Goal: Task Accomplishment & Management: Use online tool/utility

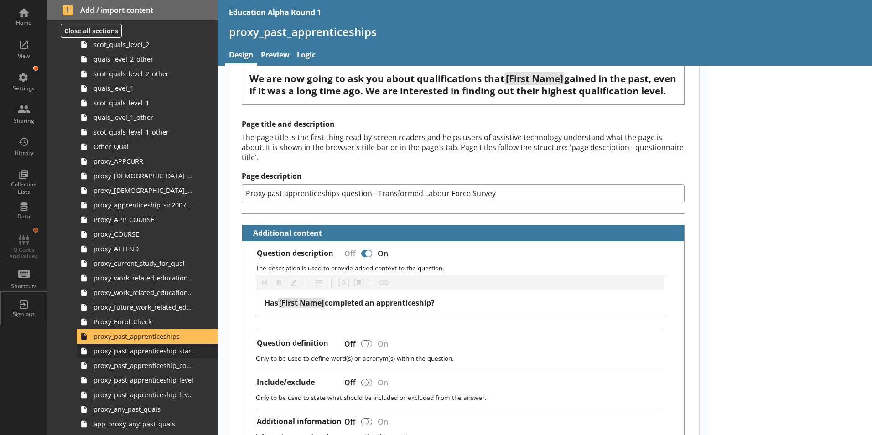
scroll to position [729, 0]
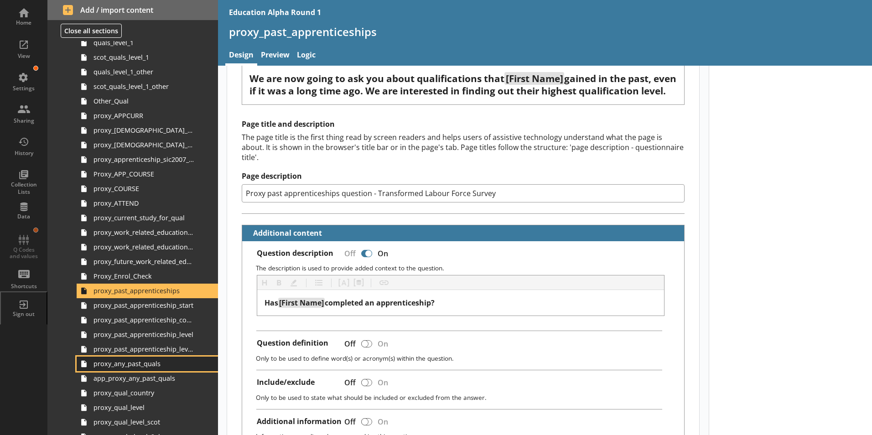
click at [143, 369] on link "proxy_any_past_quals" at bounding box center [147, 364] width 141 height 15
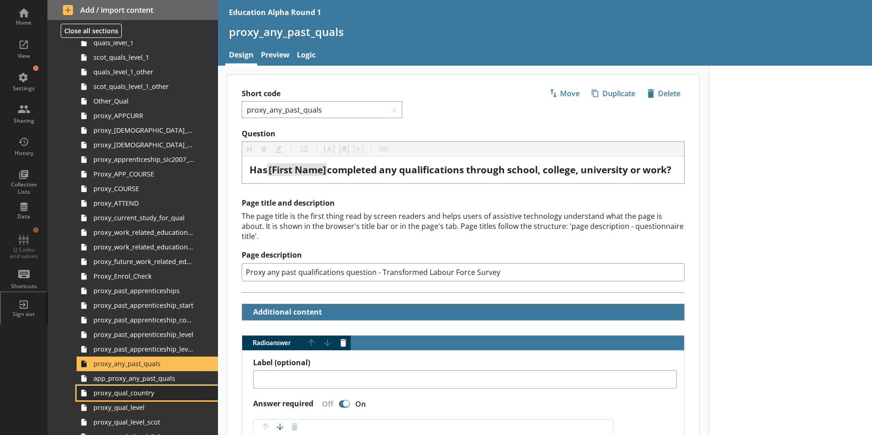
click at [130, 395] on span "proxy_qual_country" at bounding box center [143, 392] width 101 height 9
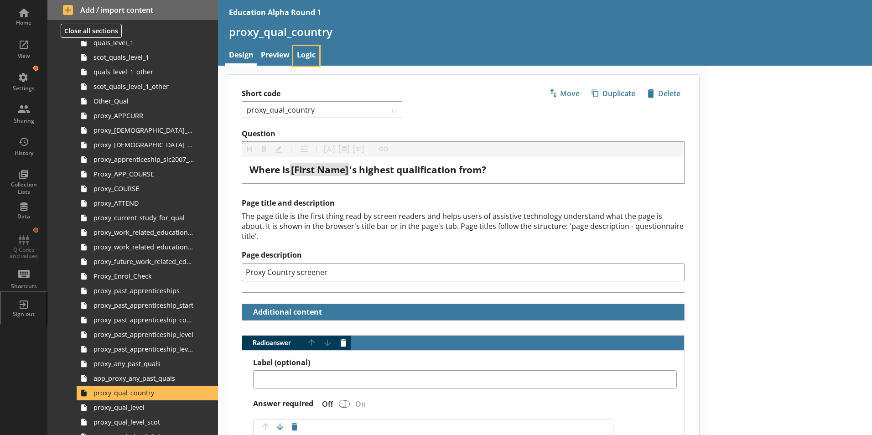
click at [308, 56] on link "Logic" at bounding box center [306, 56] width 26 height 20
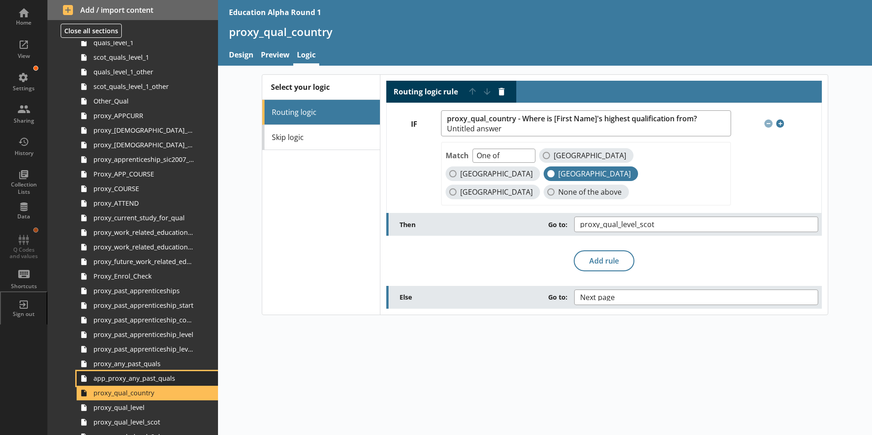
click at [139, 383] on link "app_proxy_any_past_quals" at bounding box center [147, 378] width 141 height 15
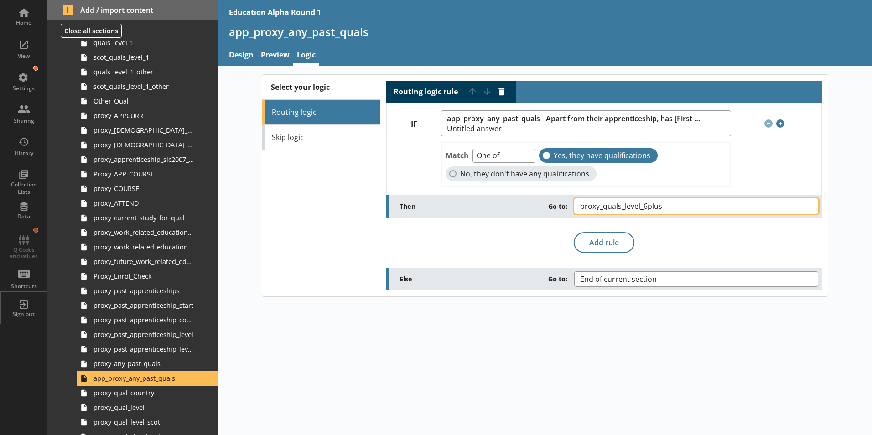
click at [677, 201] on button "proxy_quals_level_6plus" at bounding box center [696, 206] width 244 height 16
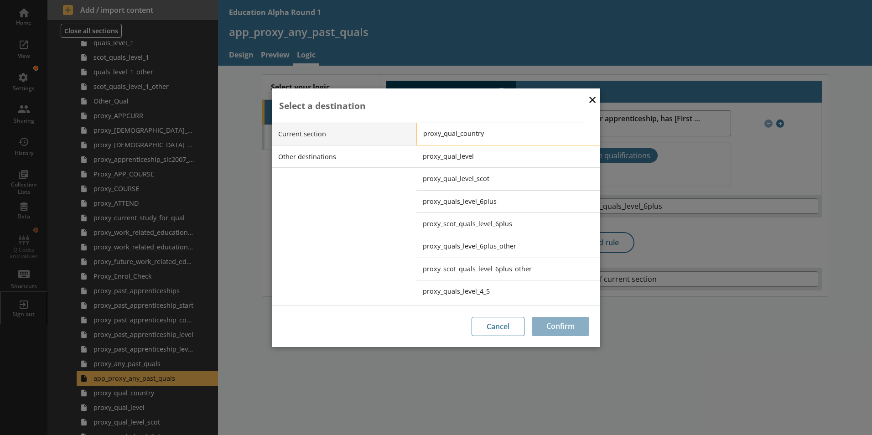
click at [475, 131] on span "proxy_qual_country" at bounding box center [515, 133] width 184 height 9
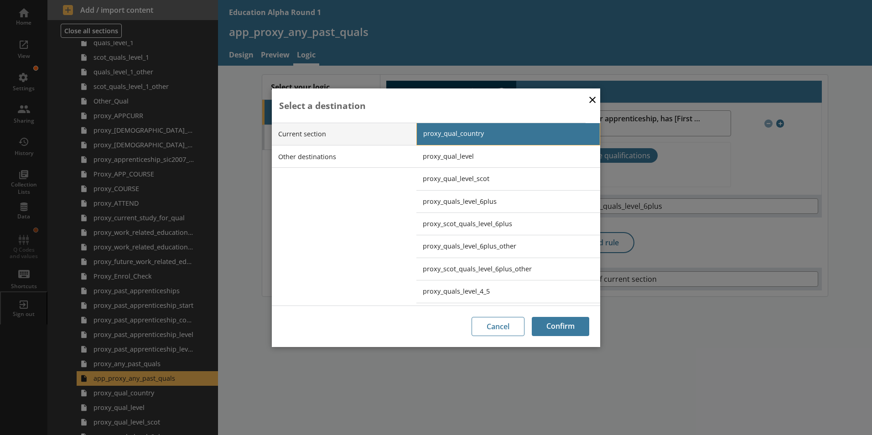
click at [451, 130] on span "proxy_qual_country" at bounding box center [515, 133] width 184 height 9
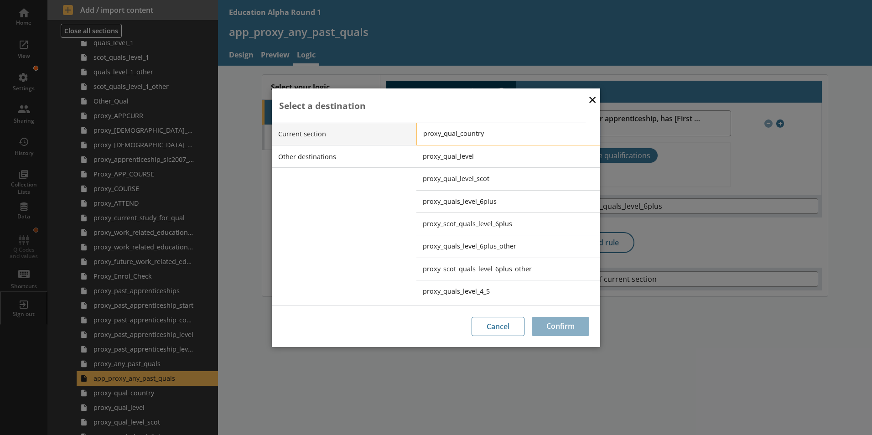
click at [467, 133] on span "proxy_qual_country" at bounding box center [515, 133] width 184 height 9
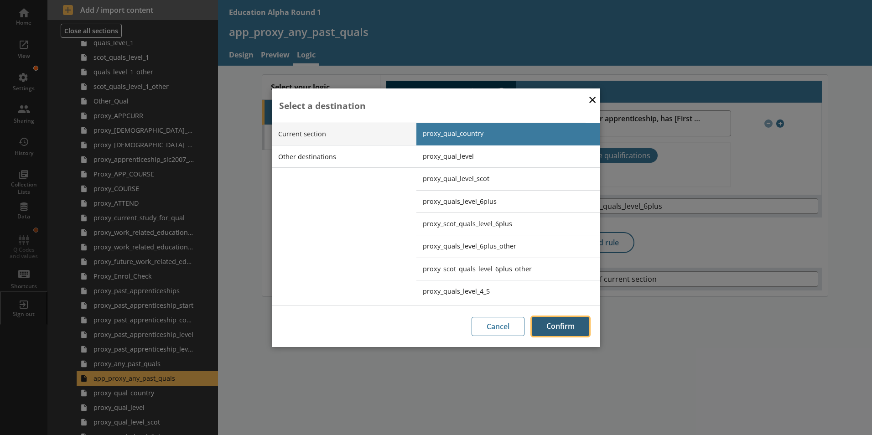
click at [566, 327] on button "Confirm" at bounding box center [560, 326] width 57 height 19
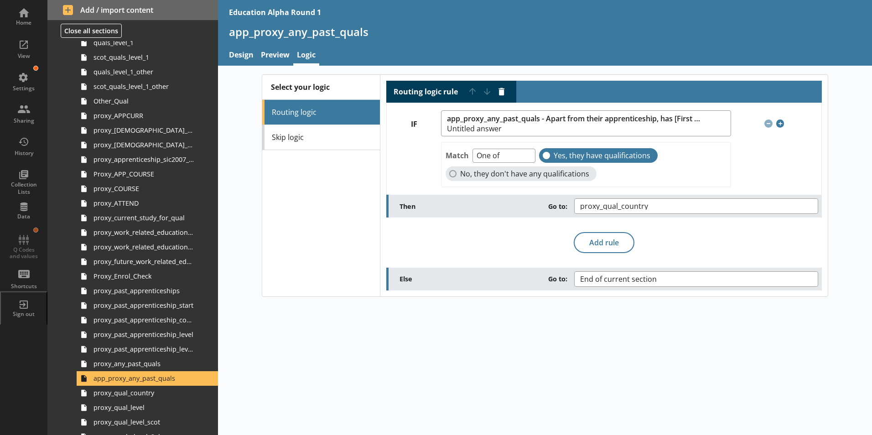
click at [584, 318] on div "Select your logic Routing logic Skip logic Routing logic rule Move rule up Move…" at bounding box center [545, 250] width 654 height 369
click at [148, 367] on span "proxy_any_past_quals" at bounding box center [143, 363] width 101 height 9
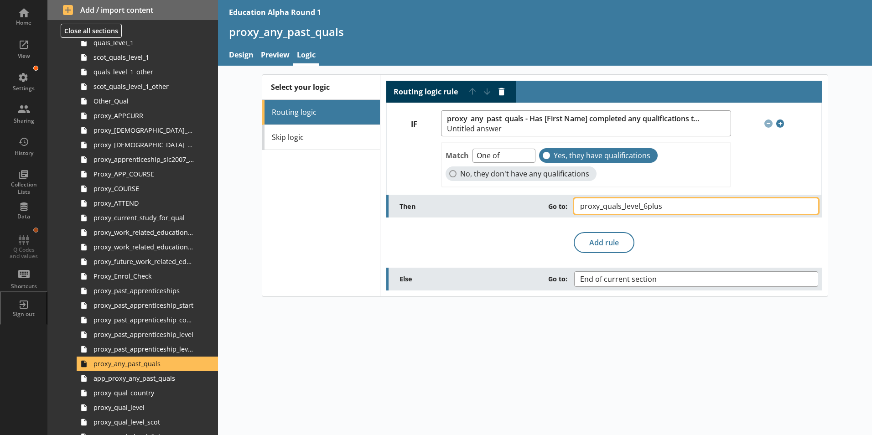
click at [624, 210] on span "proxy_quals_level_6plus" at bounding box center [628, 205] width 97 height 7
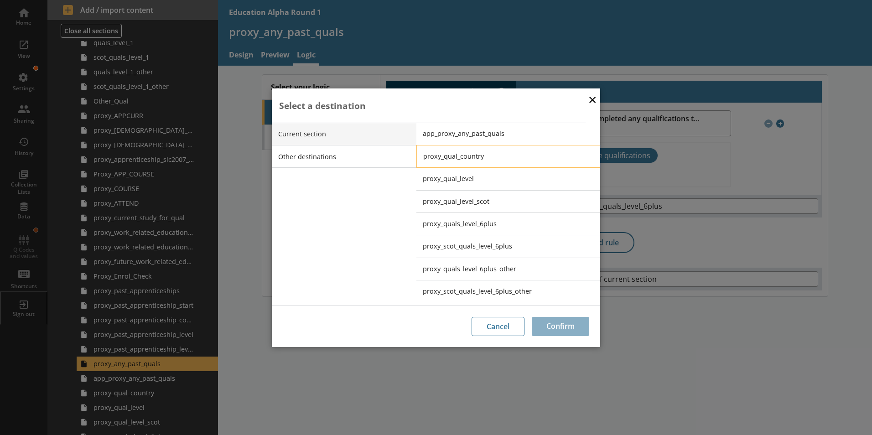
click at [468, 155] on span "proxy_qual_country" at bounding box center [515, 156] width 184 height 9
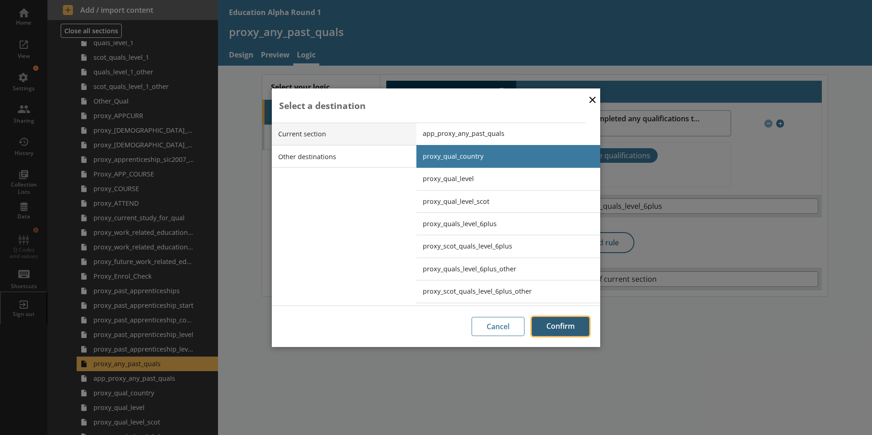
click at [548, 324] on button "Confirm" at bounding box center [560, 326] width 57 height 19
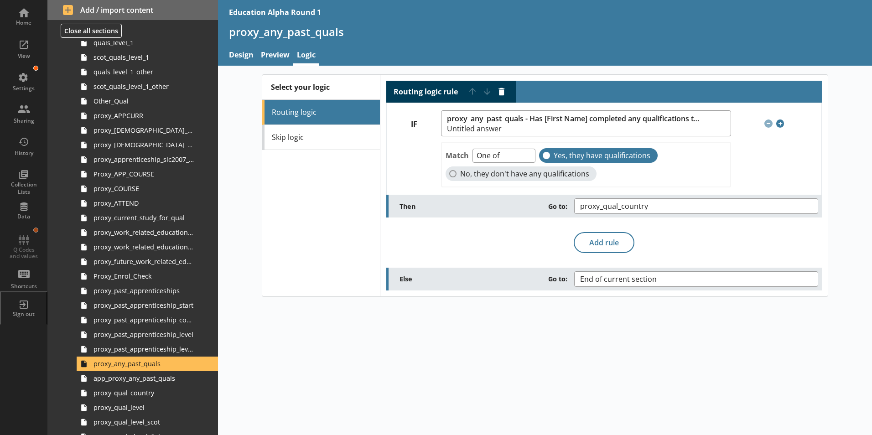
click at [385, 324] on div "Select your logic Routing logic Skip logic Routing logic rule Move rule up Move…" at bounding box center [545, 250] width 654 height 369
click at [334, 365] on div "Select your logic Routing logic Skip logic Routing logic rule Move rule up Move…" at bounding box center [545, 250] width 654 height 369
click at [451, 434] on div at bounding box center [435, 430] width 73 height 10
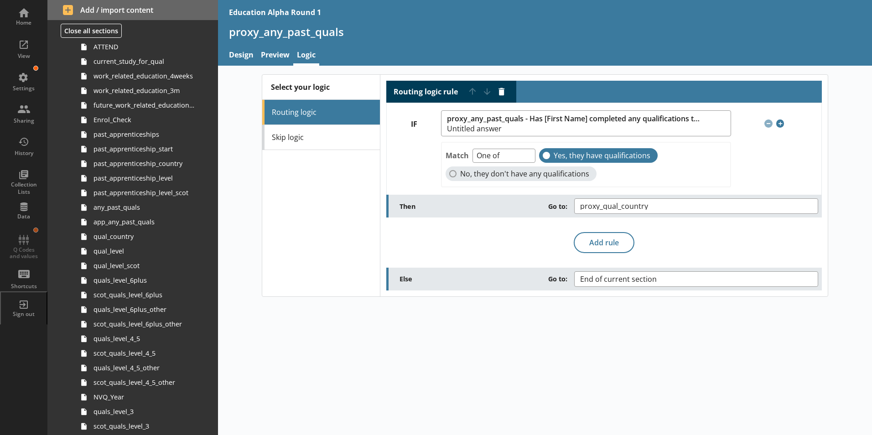
scroll to position [228, 0]
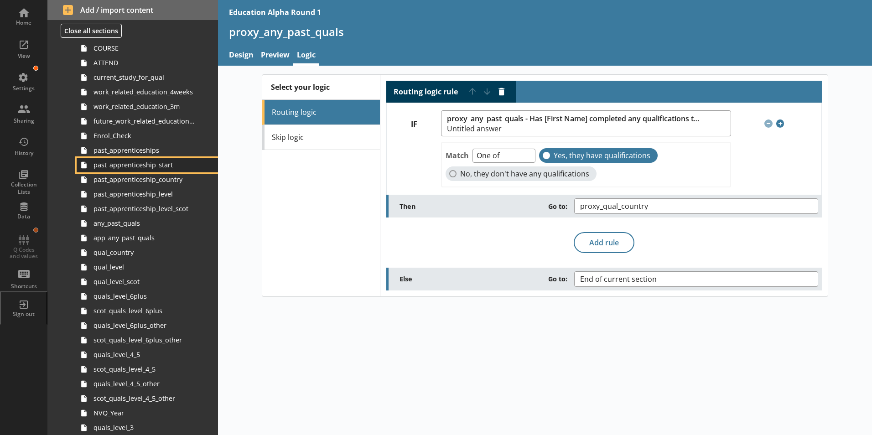
click at [149, 166] on span "past_apprenticeship_start" at bounding box center [143, 164] width 101 height 9
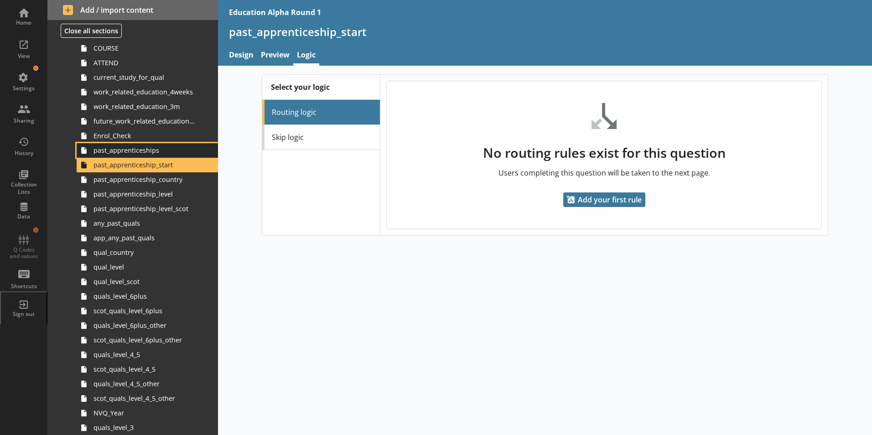
click at [145, 152] on span "past_apprenticeships" at bounding box center [143, 150] width 101 height 9
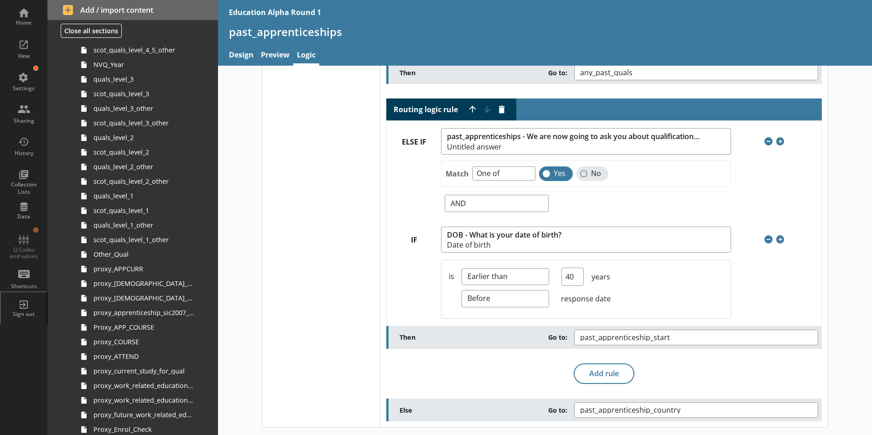
scroll to position [593, 0]
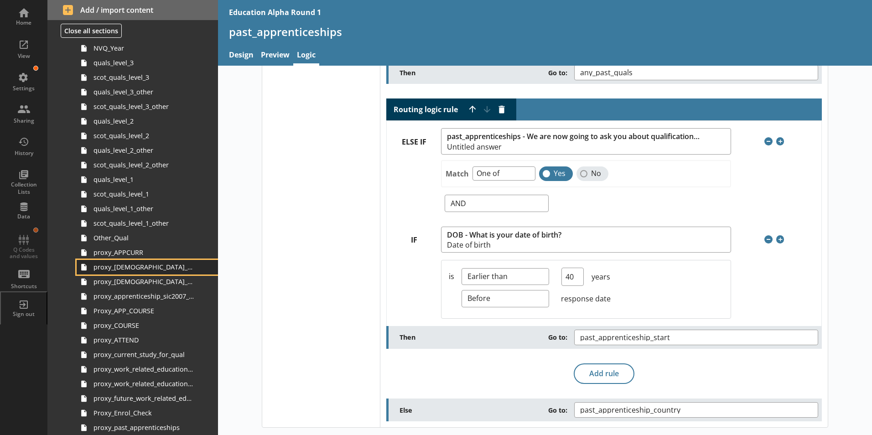
click at [147, 273] on link "proxy_[DEMOGRAPHIC_DATA]_main_job" at bounding box center [147, 267] width 141 height 15
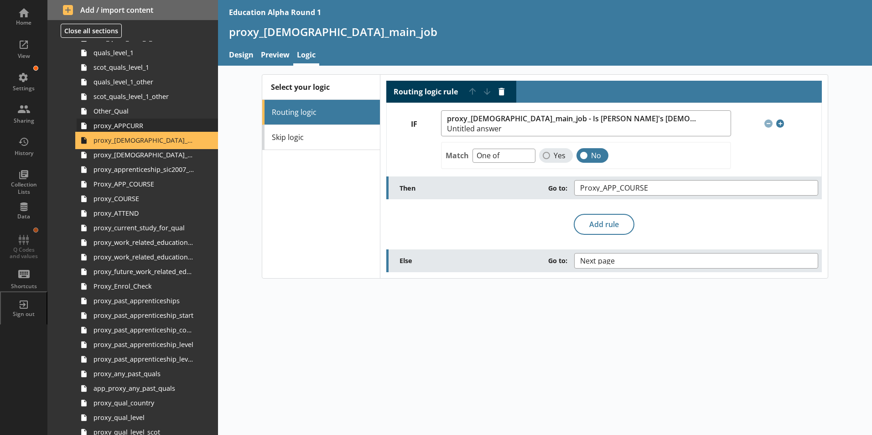
scroll to position [729, 0]
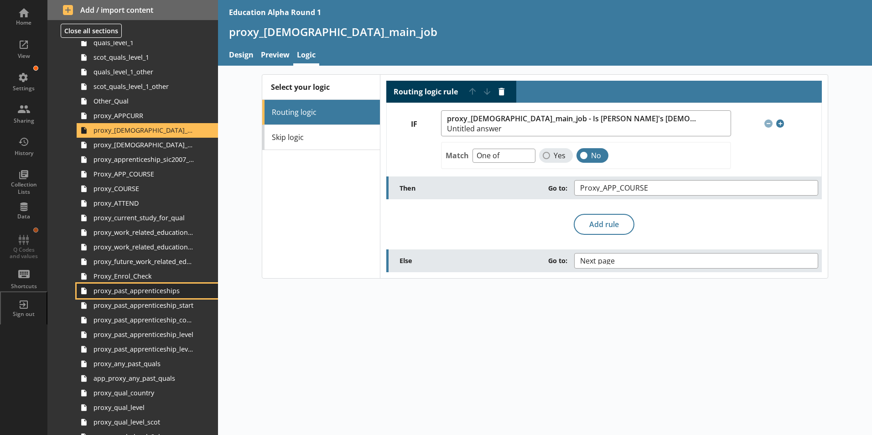
click at [145, 294] on span "proxy_past_apprenticeships" at bounding box center [143, 290] width 101 height 9
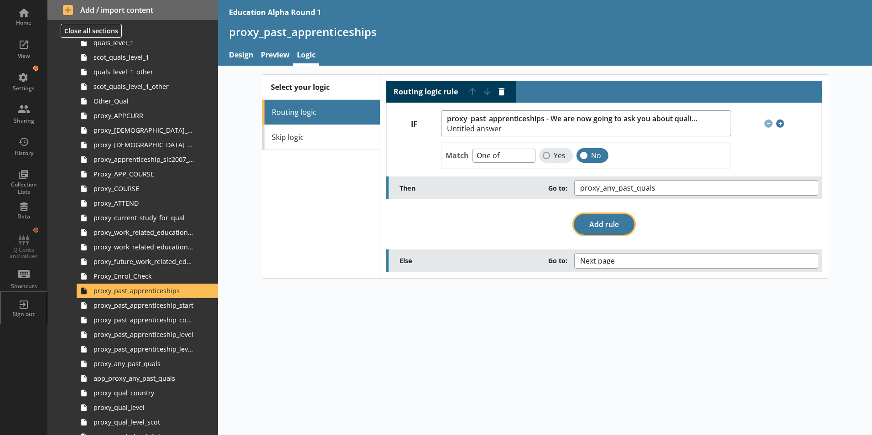
click at [599, 226] on button "Add rule" at bounding box center [604, 224] width 61 height 21
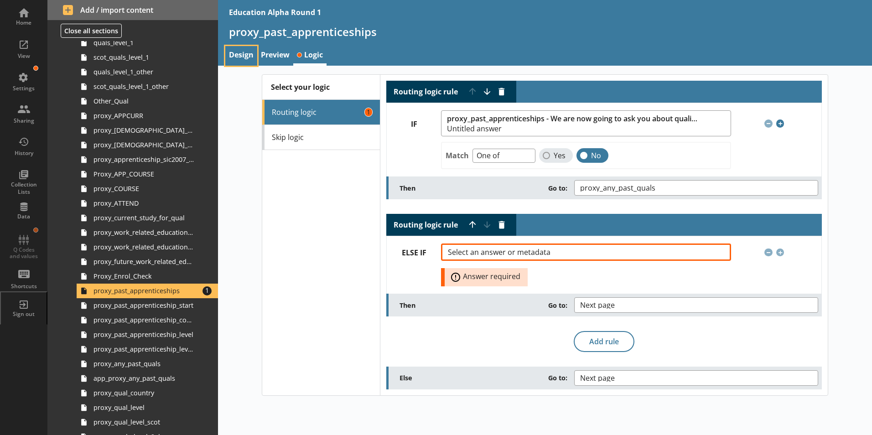
click at [244, 54] on link "Design" at bounding box center [241, 56] width 32 height 20
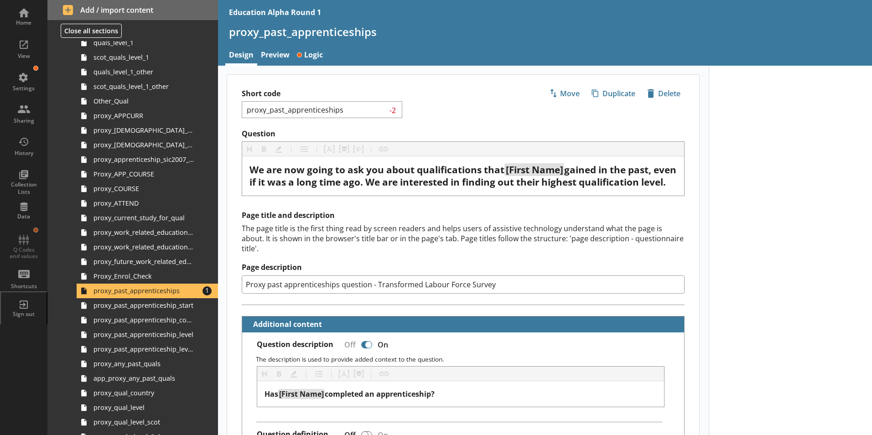
type textarea "x"
click at [304, 52] on link "Logic" at bounding box center [309, 56] width 33 height 20
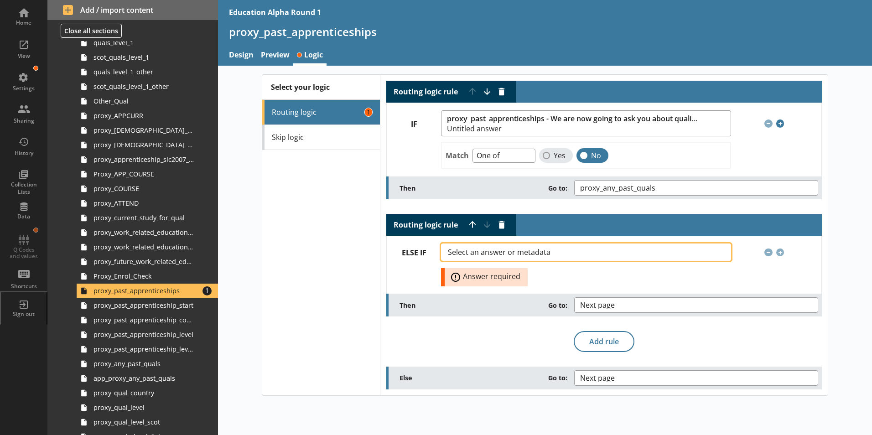
click at [535, 250] on span "Select an answer or metadata" at bounding box center [506, 251] width 117 height 7
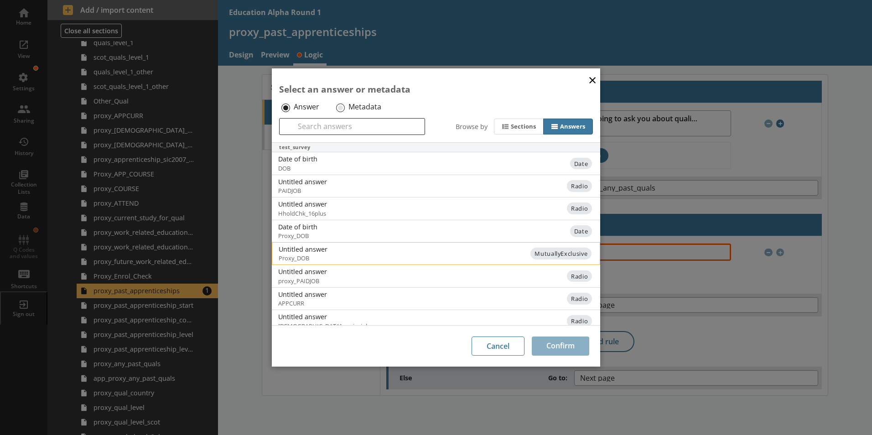
click at [379, 255] on span "Proxy_DOB" at bounding box center [362, 258] width 166 height 8
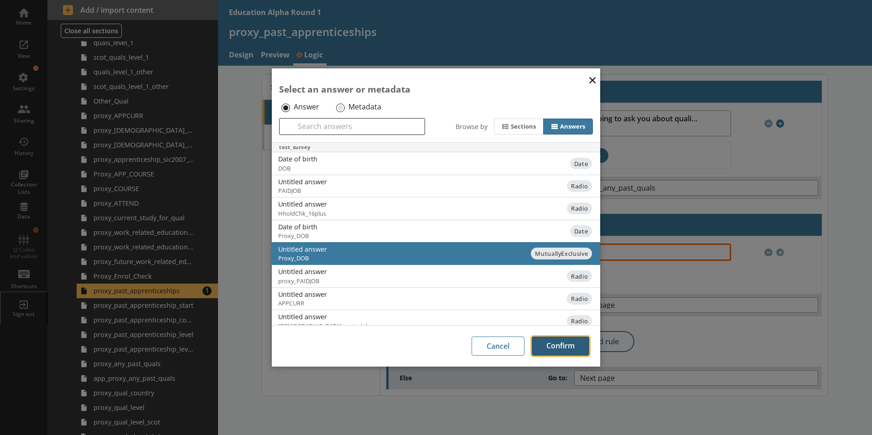
click at [571, 347] on button "Confirm" at bounding box center [560, 345] width 57 height 19
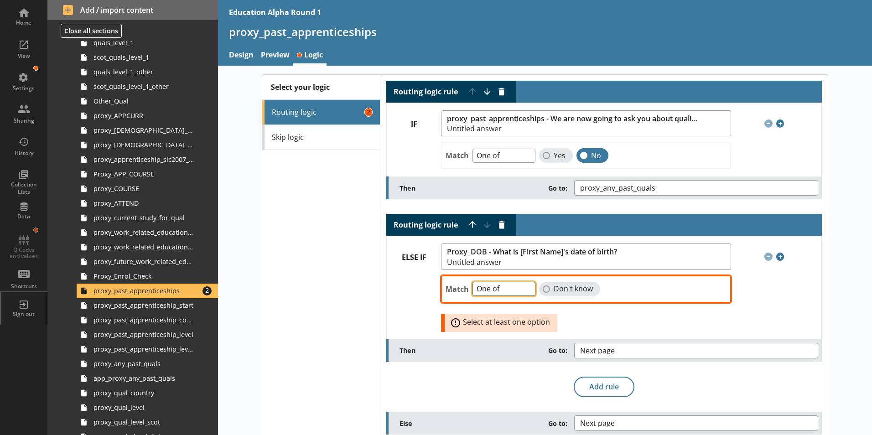
click at [517, 287] on select "One of Unanswered" at bounding box center [503, 289] width 63 height 14
click at [405, 285] on div at bounding box center [414, 304] width 54 height 69
click at [776, 258] on span "Add condition" at bounding box center [780, 257] width 8 height 8
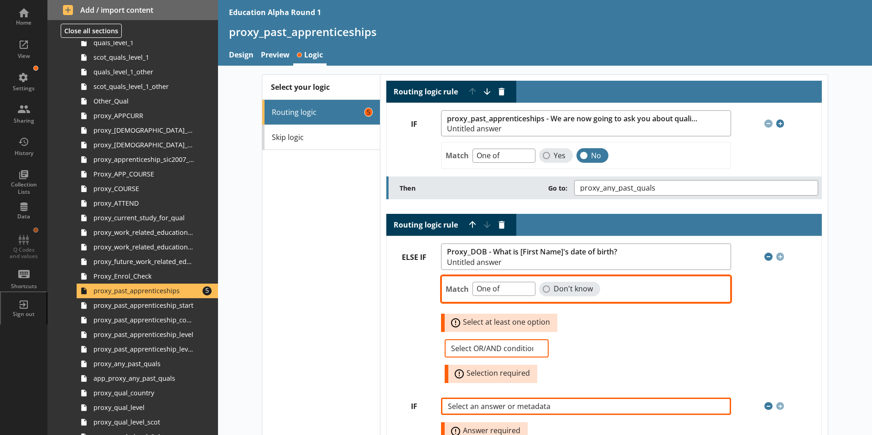
scroll to position [46, 0]
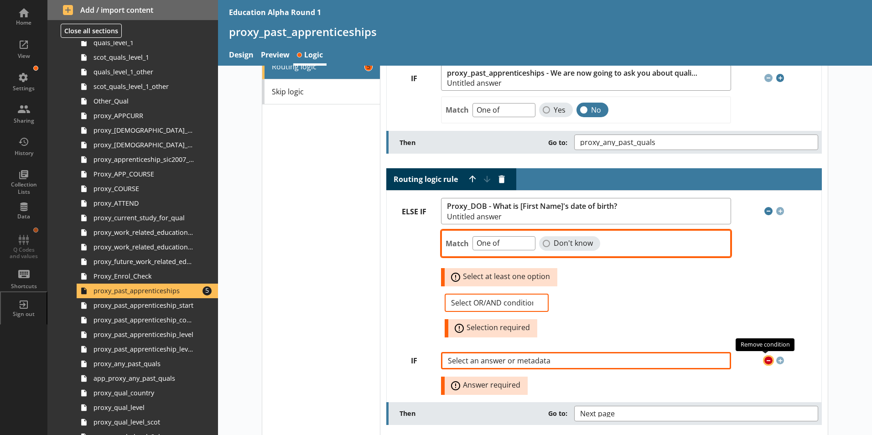
click at [766, 358] on span "Remove condition" at bounding box center [768, 361] width 8 height 8
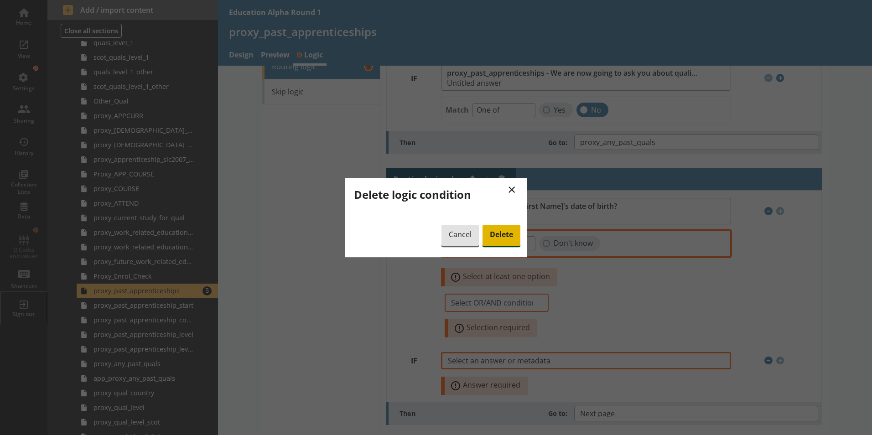
click at [505, 229] on span "Delete" at bounding box center [501, 235] width 38 height 21
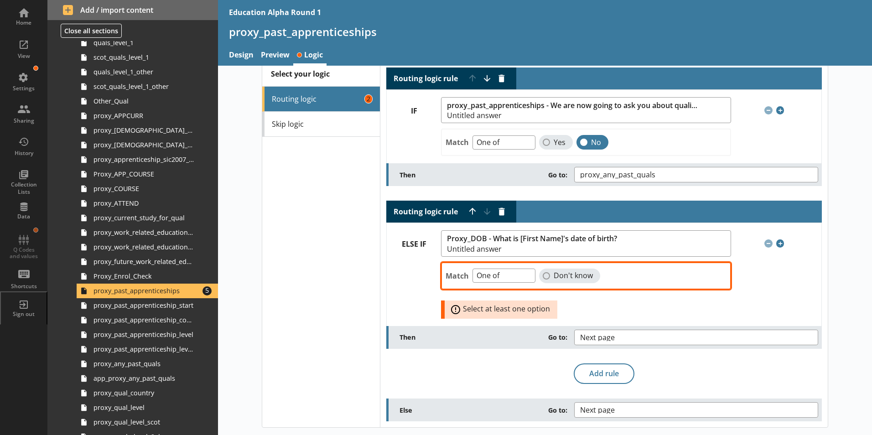
scroll to position [13, 0]
click at [522, 276] on select "One of Unanswered" at bounding box center [503, 276] width 63 height 14
click at [507, 281] on select "One of Unanswered" at bounding box center [503, 276] width 63 height 14
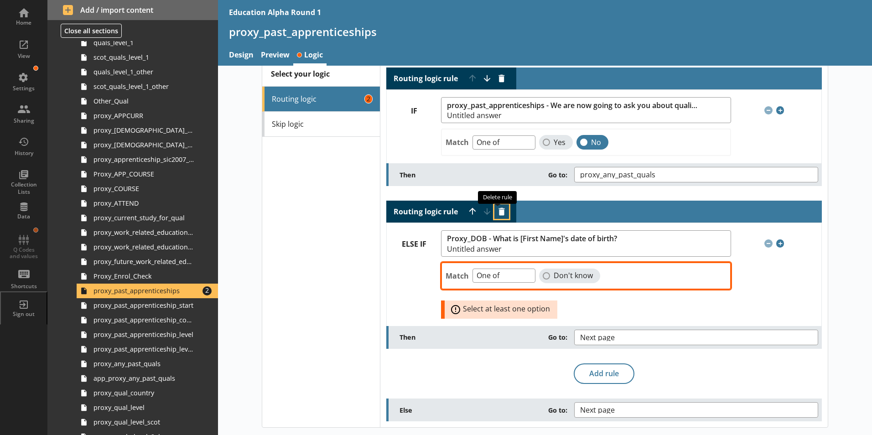
click at [502, 216] on button "Delete routing rule" at bounding box center [501, 211] width 15 height 15
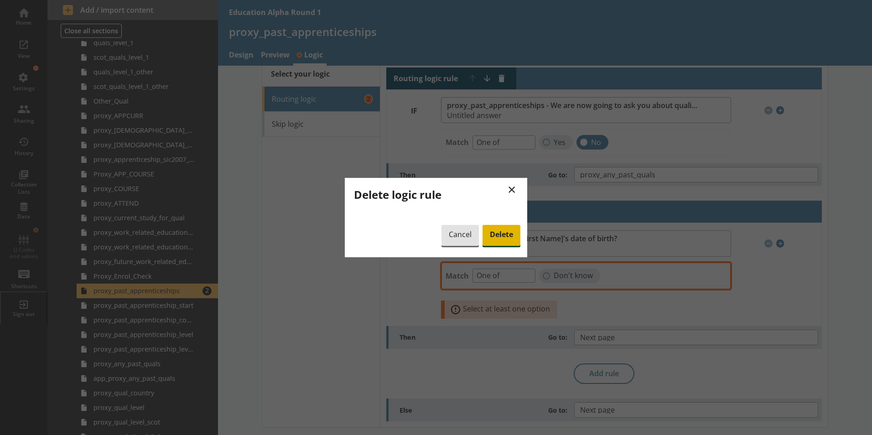
click at [491, 233] on span "Delete" at bounding box center [501, 235] width 38 height 21
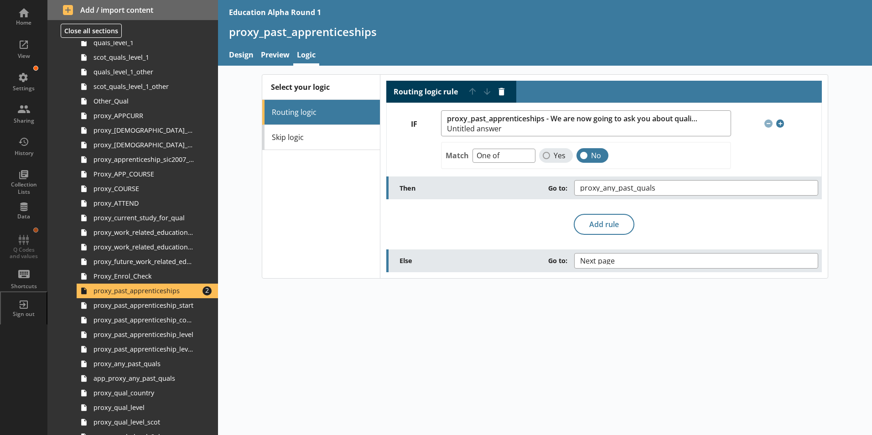
scroll to position [0, 0]
click at [605, 180] on button "proxy_any_past_quals" at bounding box center [696, 188] width 244 height 16
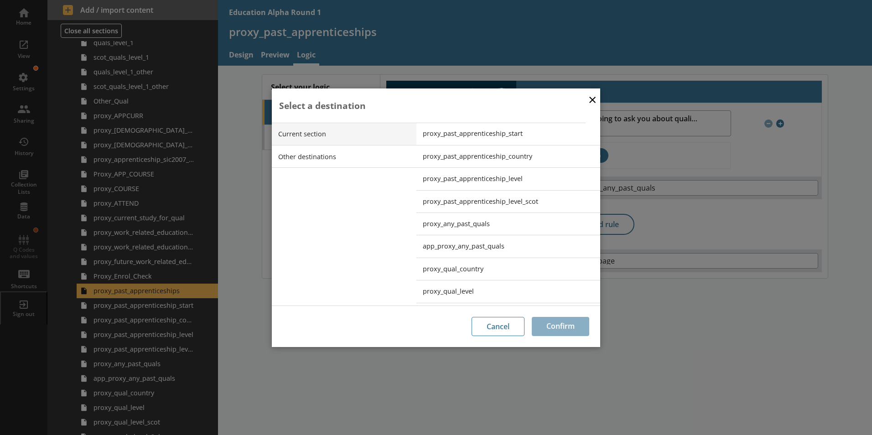
click at [593, 96] on button "×" at bounding box center [592, 99] width 14 height 21
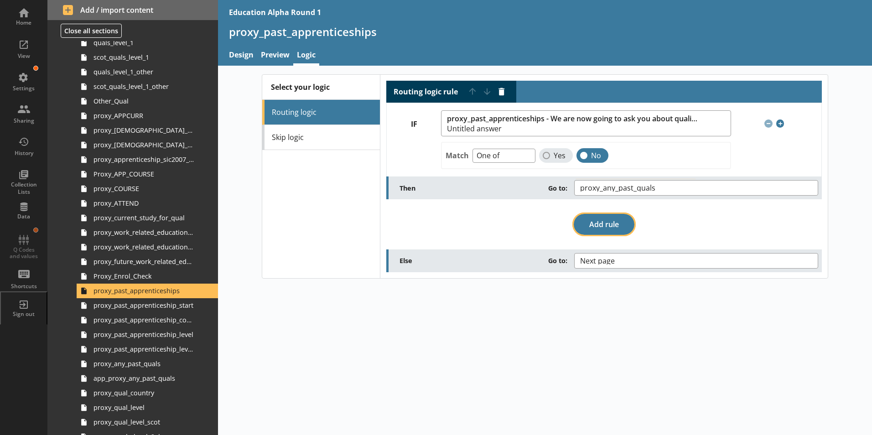
click at [629, 223] on button "Add rule" at bounding box center [604, 224] width 61 height 21
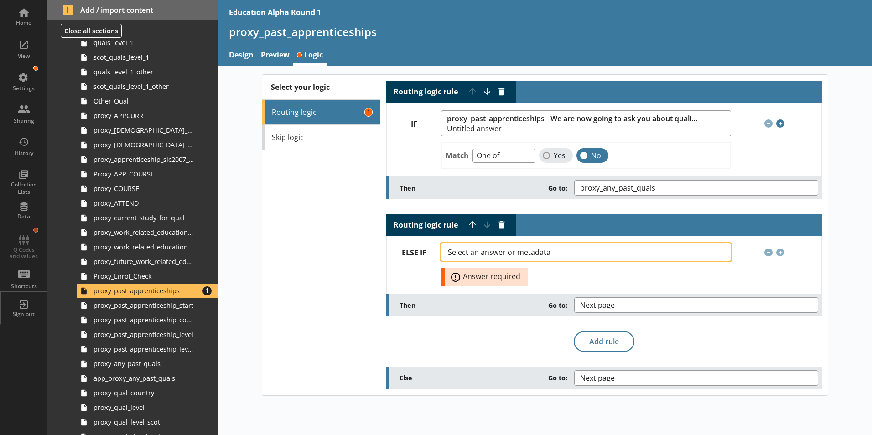
click at [507, 250] on span "Select an answer or metadata" at bounding box center [506, 251] width 117 height 7
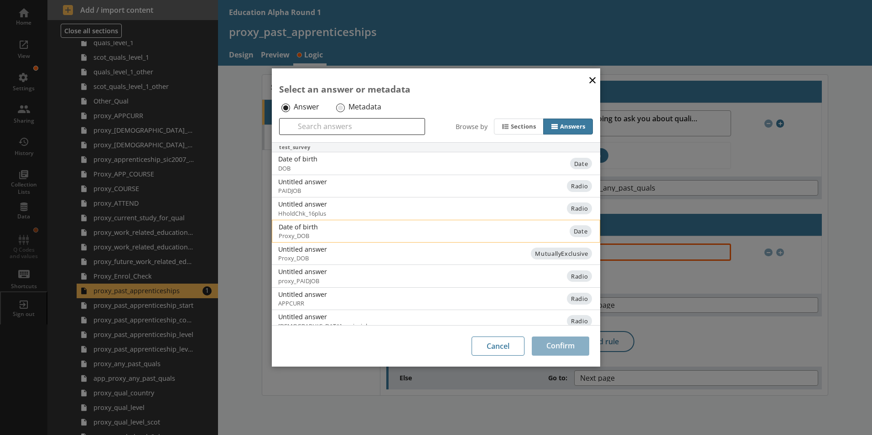
click at [305, 232] on span "Proxy_DOB" at bounding box center [362, 236] width 166 height 8
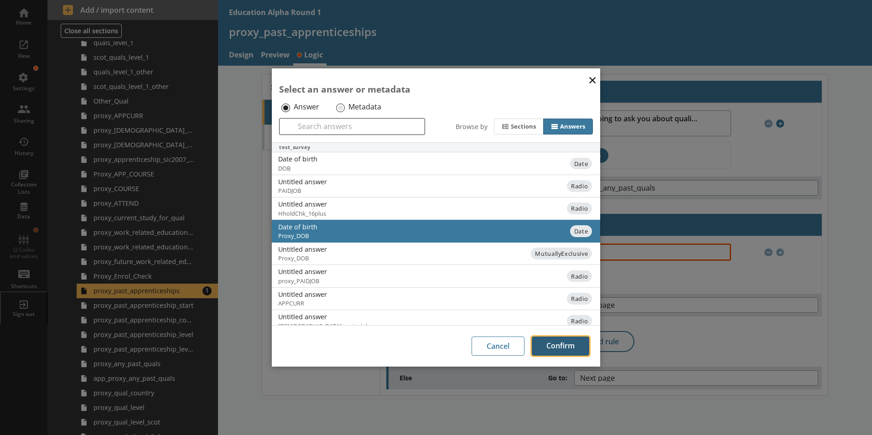
click at [573, 347] on button "Confirm" at bounding box center [560, 345] width 57 height 19
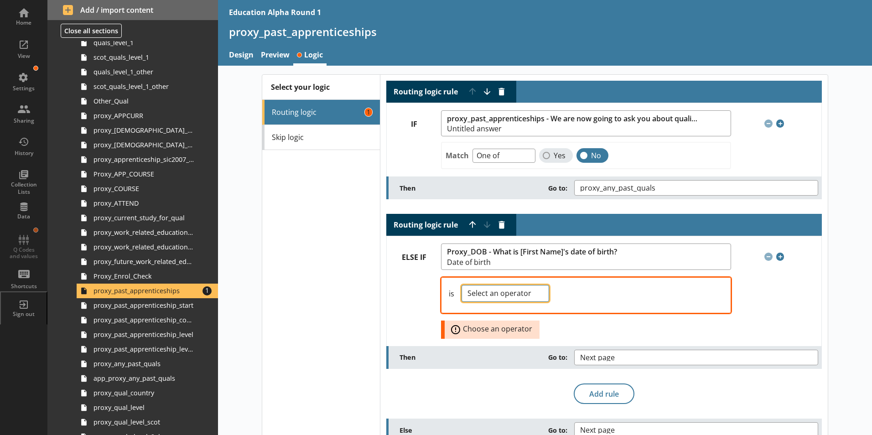
click at [491, 291] on select "Select an operator Earlier than Later than" at bounding box center [505, 293] width 88 height 17
click at [461, 285] on select "Select an operator Earlier than Later than" at bounding box center [505, 293] width 88 height 17
select select "LessThan"
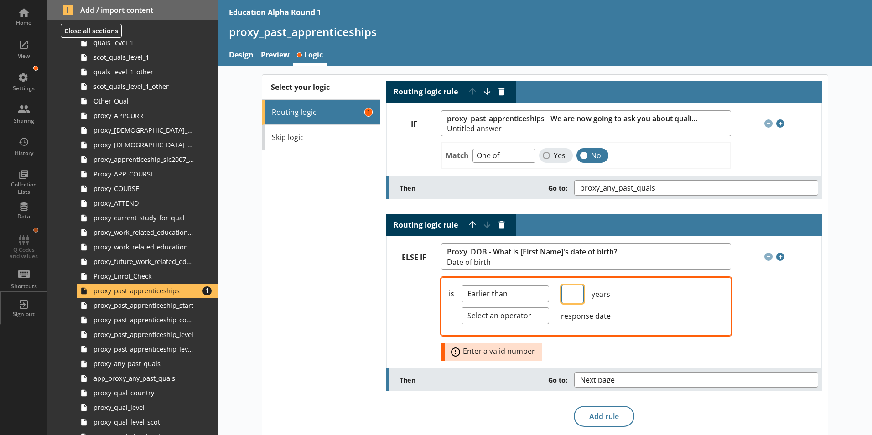
click at [574, 300] on input "Value" at bounding box center [572, 294] width 22 height 18
type input "40"
click at [504, 312] on select "Select an operator Before After" at bounding box center [505, 315] width 88 height 17
select select "Before"
click at [461, 307] on select "Select an operator Before After" at bounding box center [505, 315] width 88 height 17
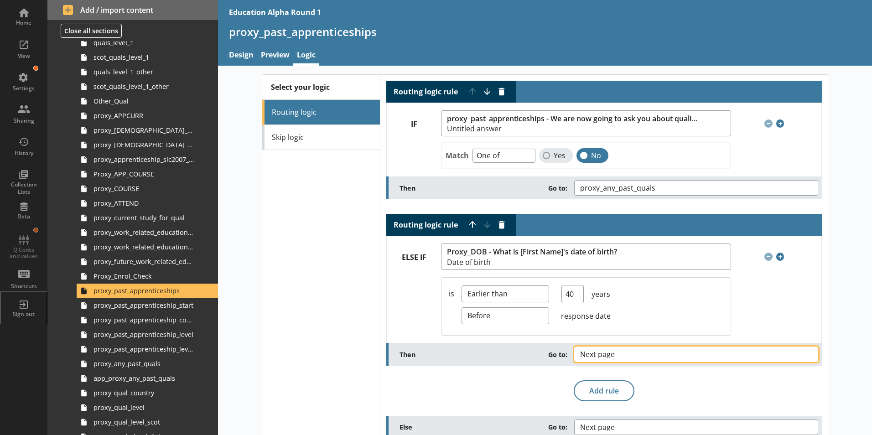
click at [639, 356] on button "Next page" at bounding box center [696, 355] width 244 height 16
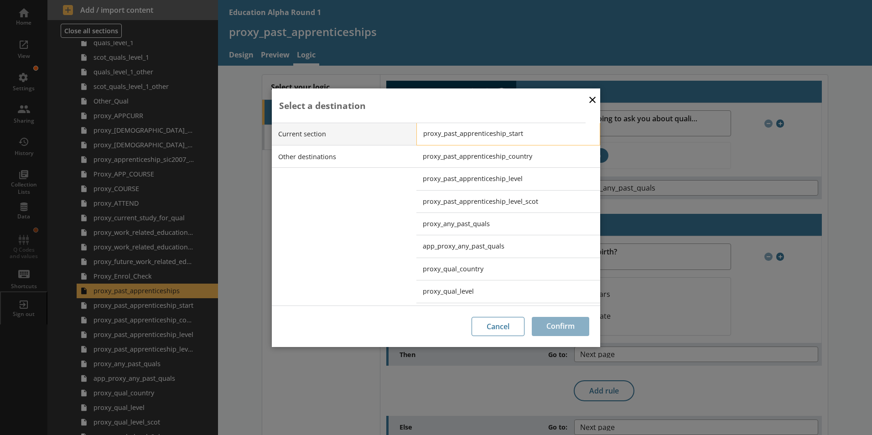
click at [487, 132] on span "proxy_past_apprenticeship_start" at bounding box center [515, 133] width 184 height 9
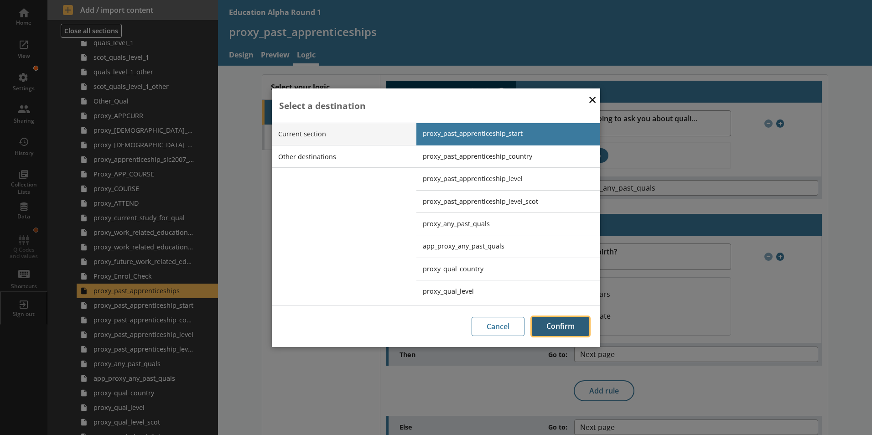
click at [564, 325] on button "Confirm" at bounding box center [560, 326] width 57 height 19
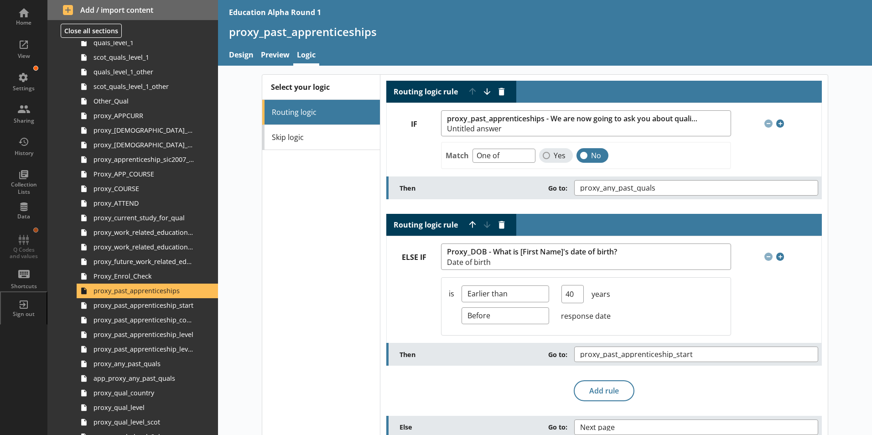
click at [356, 328] on div "Select your logic Routing logic Skip logic" at bounding box center [321, 259] width 118 height 369
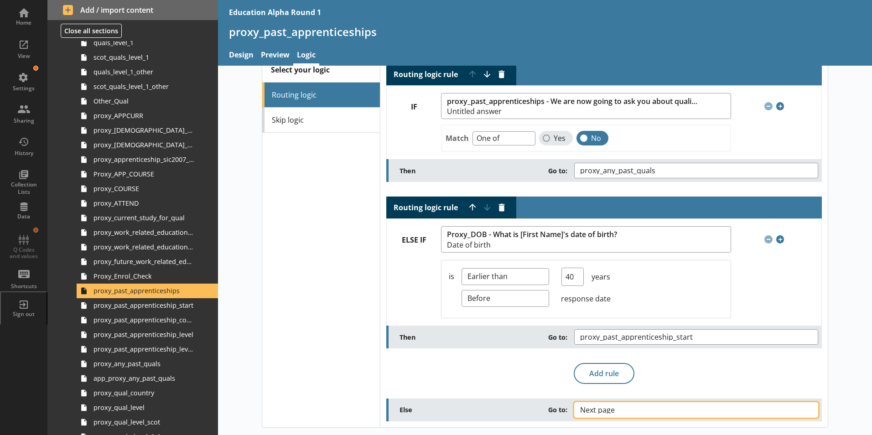
click at [636, 409] on button "Next page" at bounding box center [696, 410] width 244 height 16
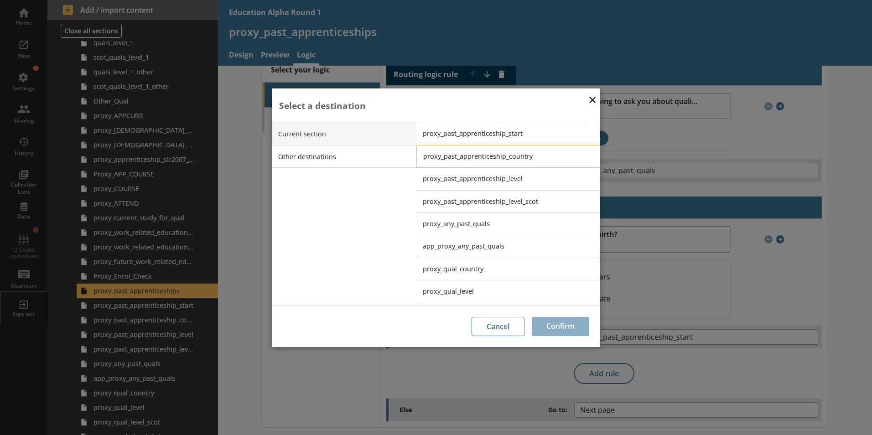
click at [486, 157] on span "proxy_past_apprenticeship_country" at bounding box center [515, 156] width 184 height 9
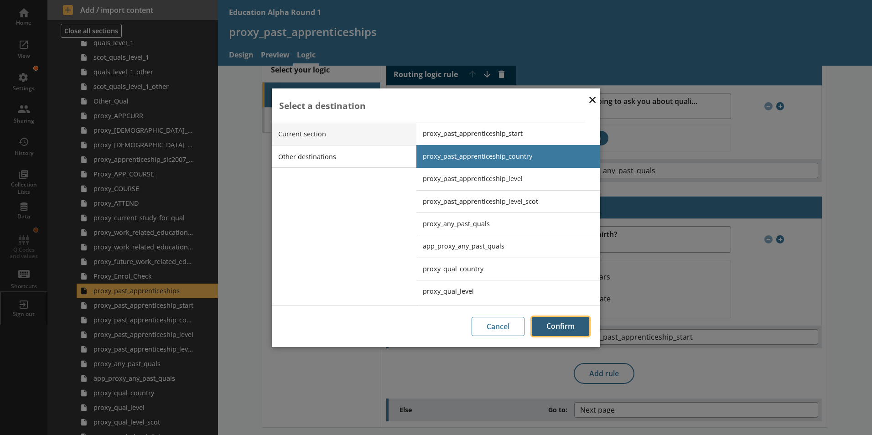
click at [556, 327] on button "Confirm" at bounding box center [560, 326] width 57 height 19
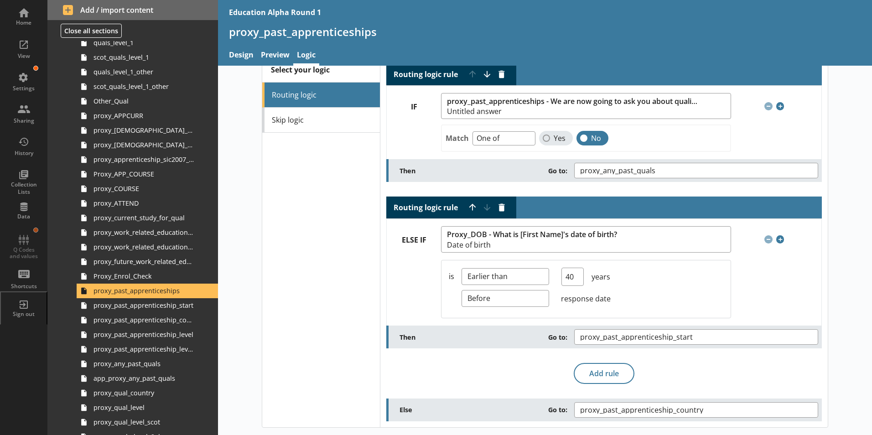
click at [342, 343] on div "Select your logic Routing logic Skip logic" at bounding box center [321, 241] width 118 height 369
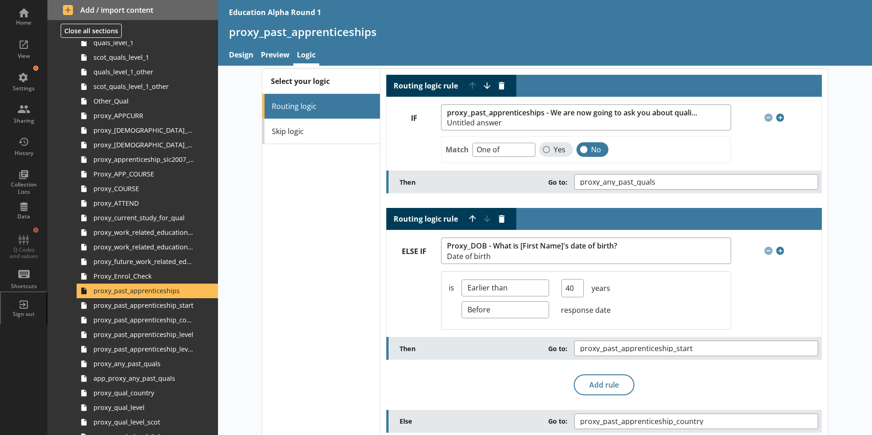
scroll to position [0, 0]
